Goal: Task Accomplishment & Management: Complete application form

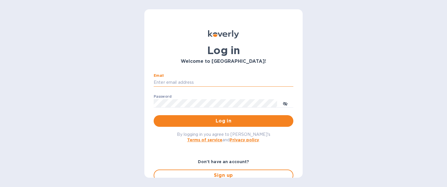
click at [178, 80] on input "Email" at bounding box center [224, 82] width 140 height 9
type input "[PERSON_NAME][EMAIL_ADDRESS][DOMAIN_NAME]"
click at [190, 109] on p "​" at bounding box center [224, 112] width 140 height 7
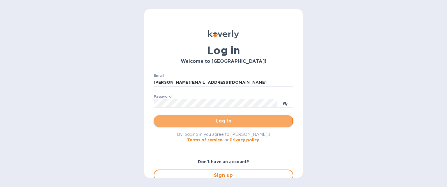
click at [190, 126] on button "Log in" at bounding box center [224, 121] width 140 height 12
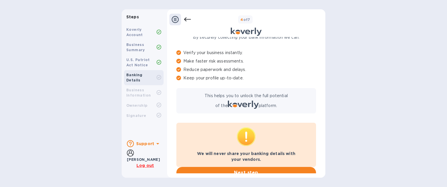
scroll to position [56, 0]
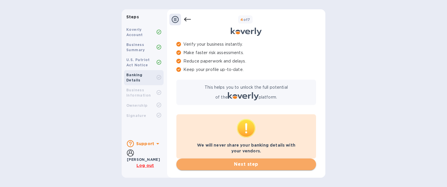
click at [242, 164] on span "Next step" at bounding box center [246, 164] width 130 height 7
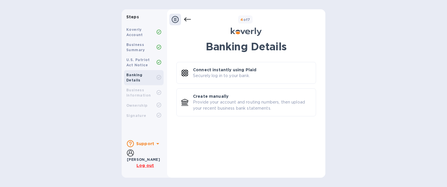
scroll to position [0, 0]
click at [156, 88] on div "Business Information" at bounding box center [141, 93] width 30 height 10
click at [176, 17] on icon at bounding box center [175, 19] width 7 height 7
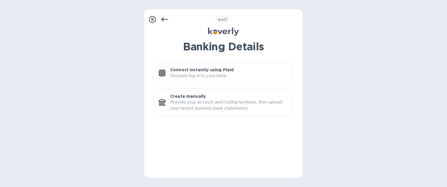
click at [164, 18] on icon at bounding box center [164, 19] width 7 height 7
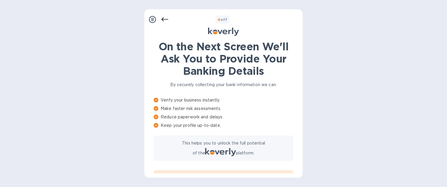
click at [162, 19] on icon at bounding box center [164, 19] width 7 height 4
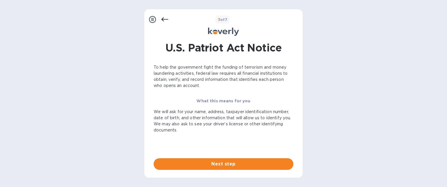
click at [161, 19] on icon at bounding box center [164, 19] width 7 height 7
